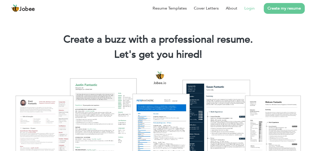
click at [238, 9] on li "Login" at bounding box center [245, 8] width 17 height 13
click at [249, 9] on link "Login" at bounding box center [249, 8] width 10 height 6
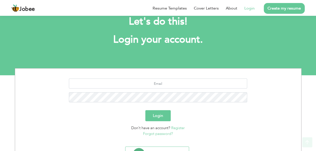
scroll to position [39, 0]
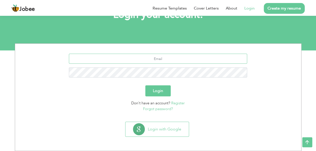
click at [163, 58] on input "text" at bounding box center [158, 59] width 178 height 10
type input "jaidi9830@gmail.com"
click at [145, 85] on button "Login" at bounding box center [157, 90] width 25 height 11
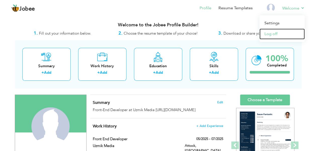
click at [275, 37] on link "Log off" at bounding box center [281, 34] width 45 height 11
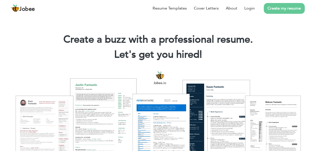
click at [275, 8] on link "Create my resume" at bounding box center [283, 8] width 41 height 11
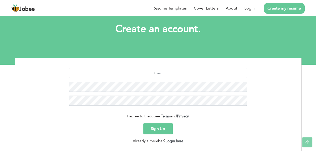
scroll to position [7, 0]
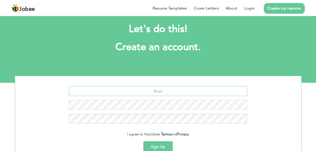
click at [156, 92] on input "text" at bounding box center [158, 91] width 178 height 10
type input "[EMAIL_ADDRESS][DOMAIN_NAME]"
click at [143, 141] on button "Sign Up" at bounding box center [157, 146] width 29 height 11
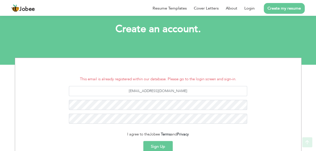
scroll to position [50, 0]
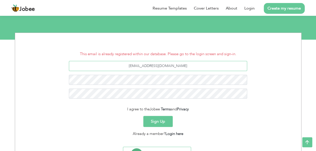
click at [178, 65] on input "jaidi9831@gmail.com" at bounding box center [158, 66] width 178 height 10
click at [156, 66] on input "jaidi9831@gmail.com" at bounding box center [158, 66] width 178 height 10
type input "jaidi9829@gmail.com"
click at [162, 121] on button "Sign Up" at bounding box center [157, 121] width 29 height 11
